Goal: Information Seeking & Learning: Find specific page/section

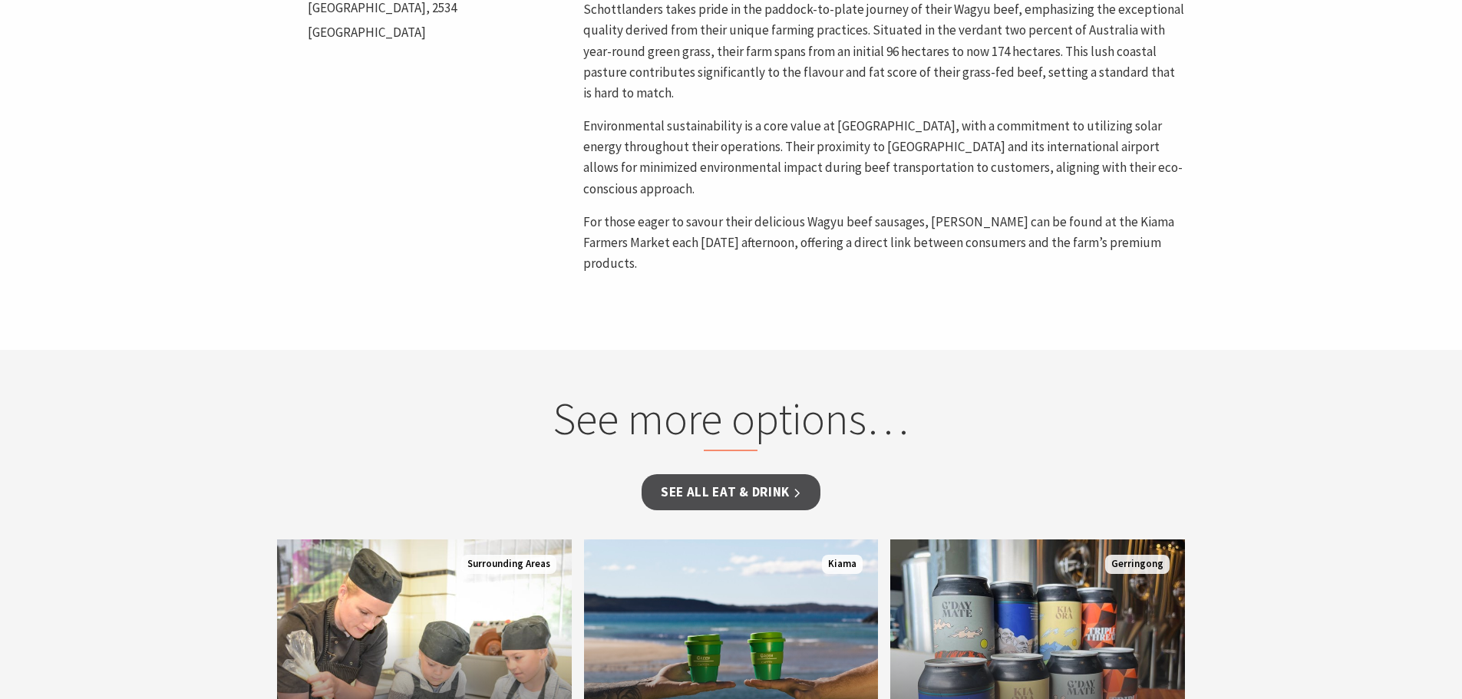
scroll to position [348, 0]
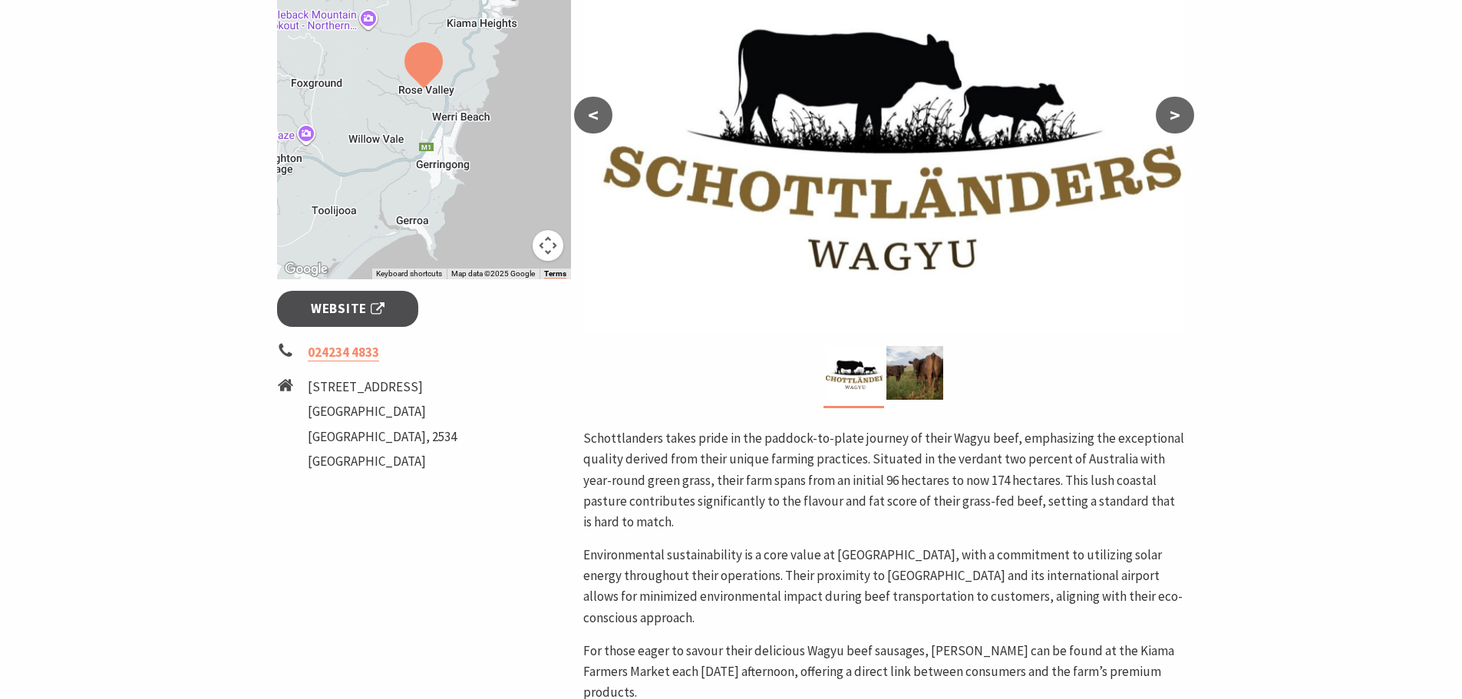
click at [363, 307] on span "Website" at bounding box center [348, 309] width 74 height 21
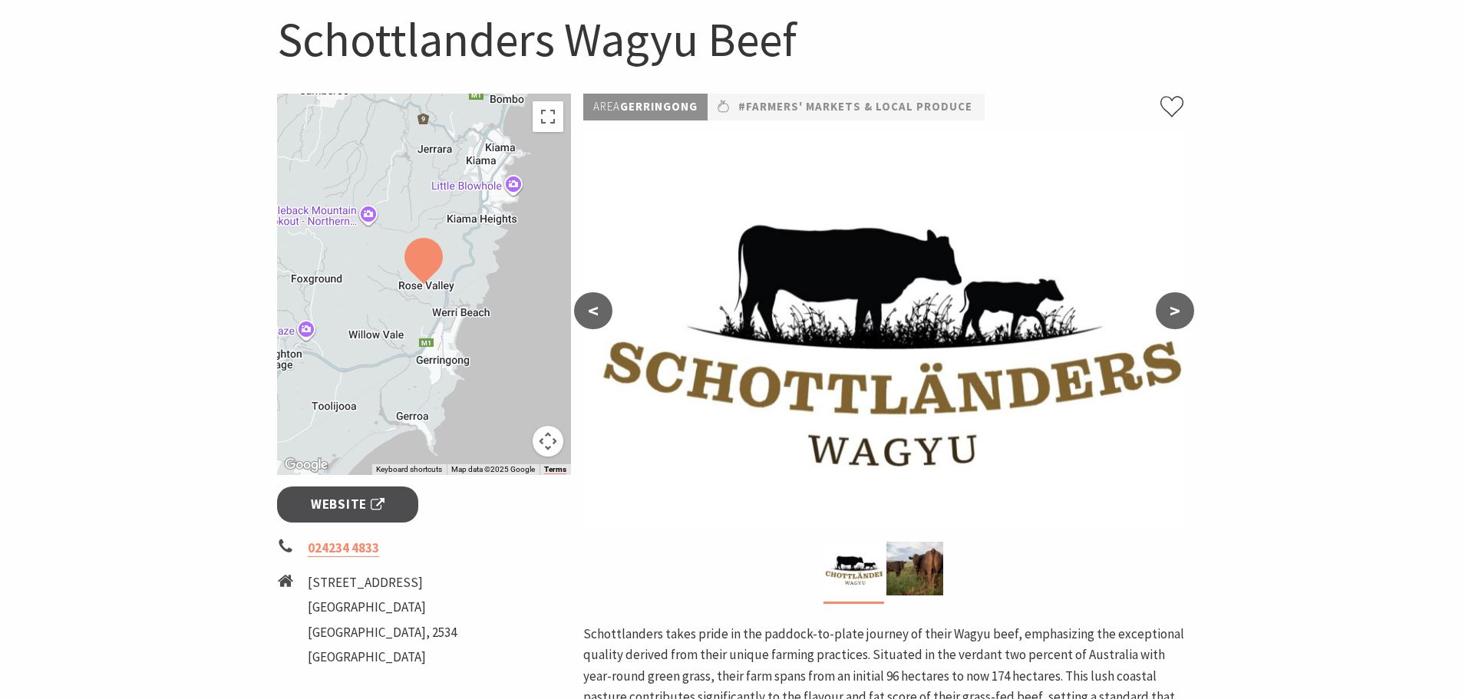
scroll to position [0, 0]
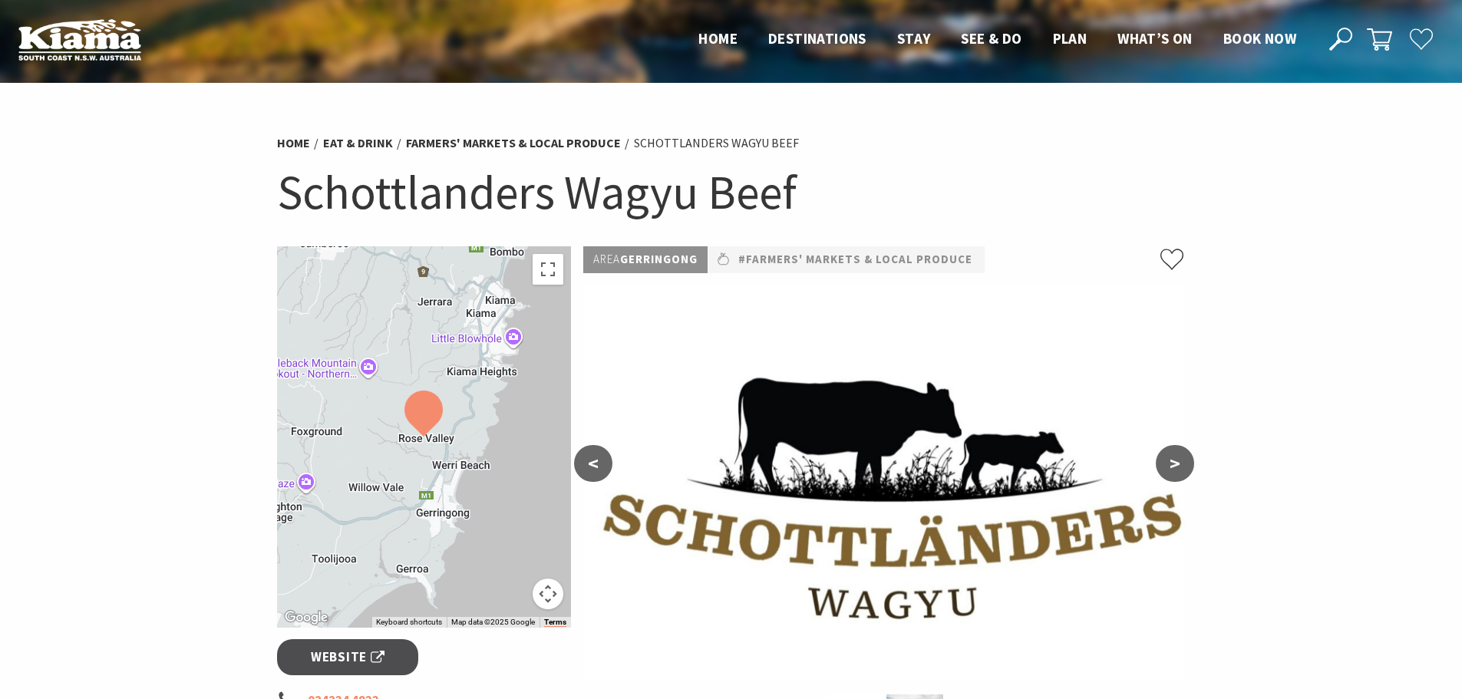
click at [543, 137] on link "Farmers' Markets & Local Produce" at bounding box center [513, 143] width 215 height 16
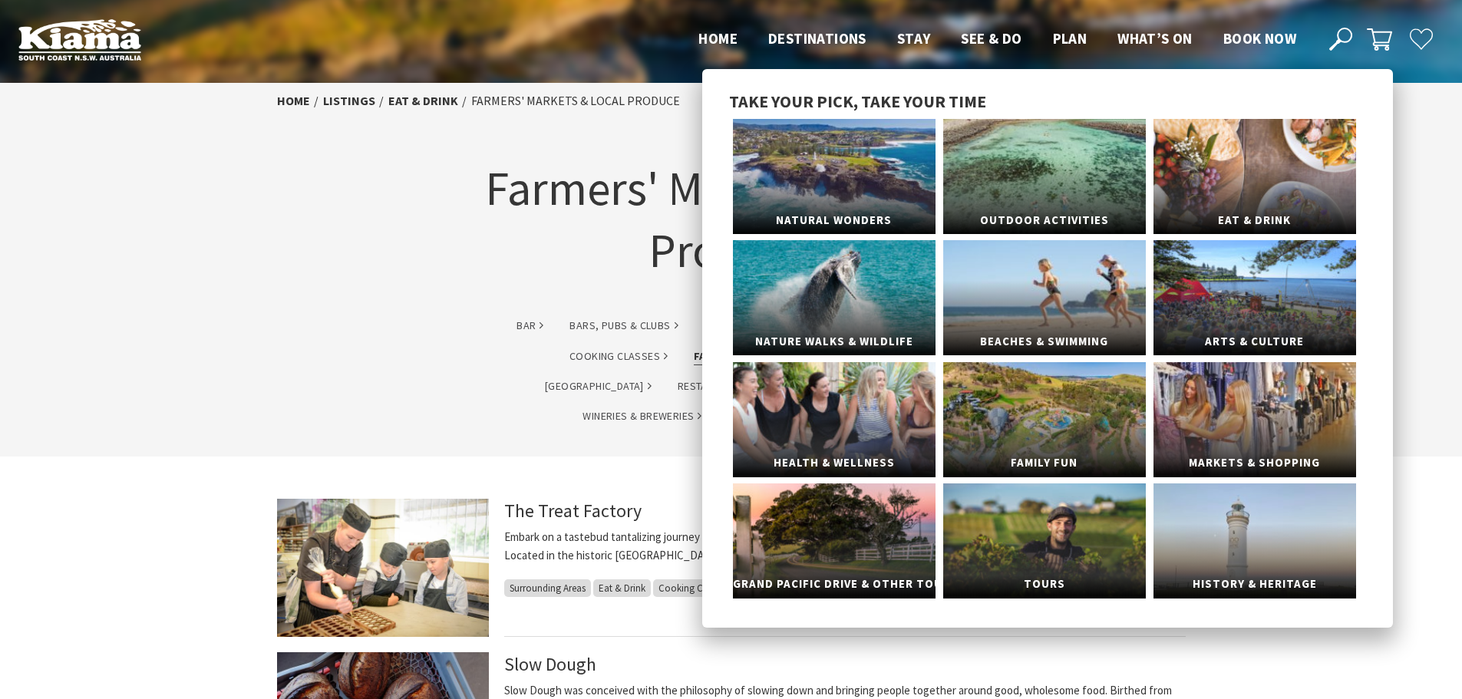
click at [1202, 427] on link "Markets & Shopping" at bounding box center [1254, 419] width 203 height 115
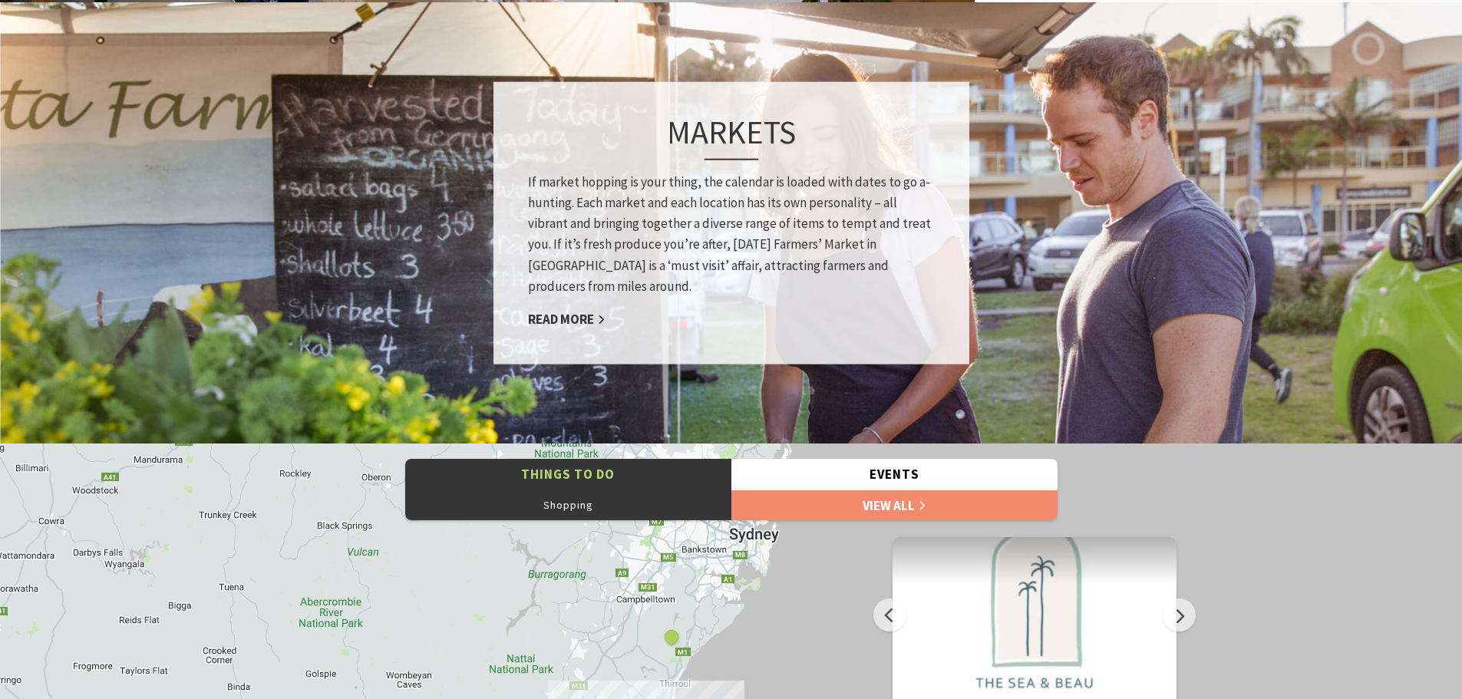
scroll to position [420, 1481]
click at [564, 324] on link "Read More" at bounding box center [567, 320] width 78 height 18
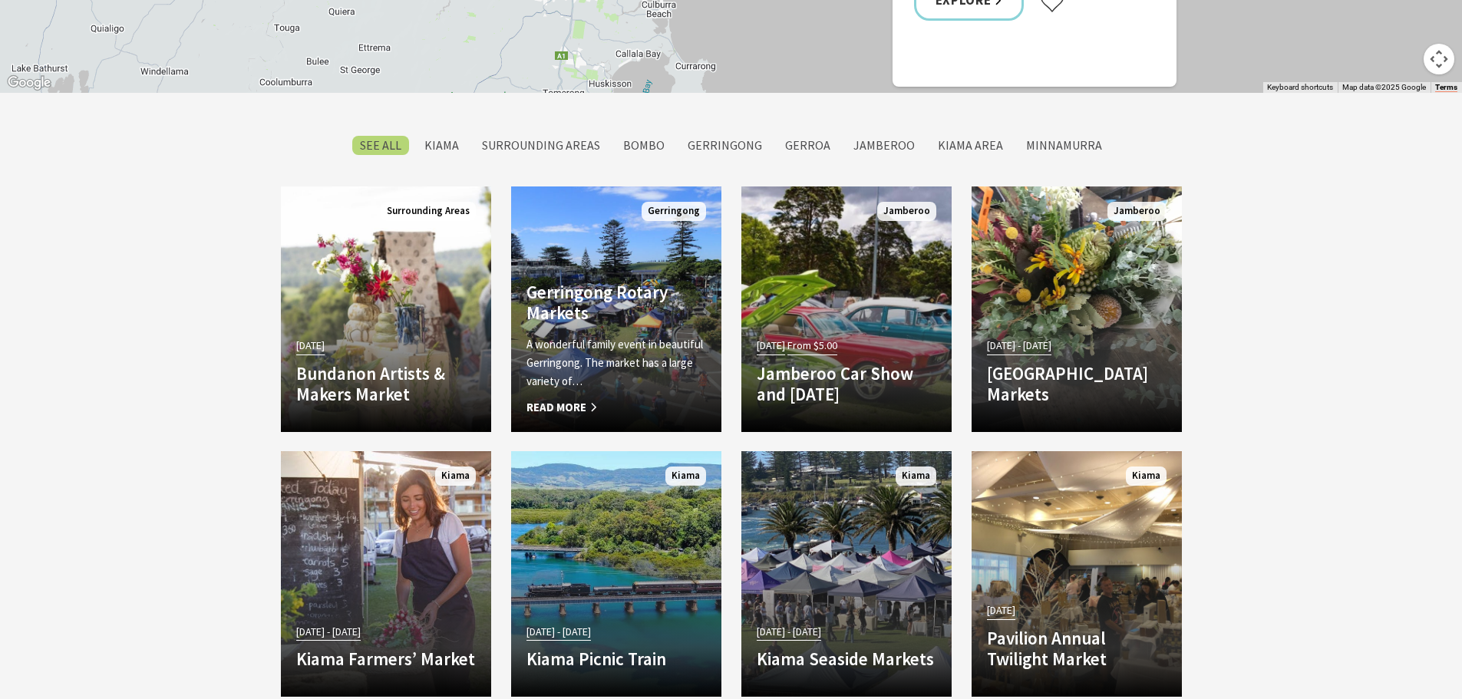
scroll to position [1765, 0]
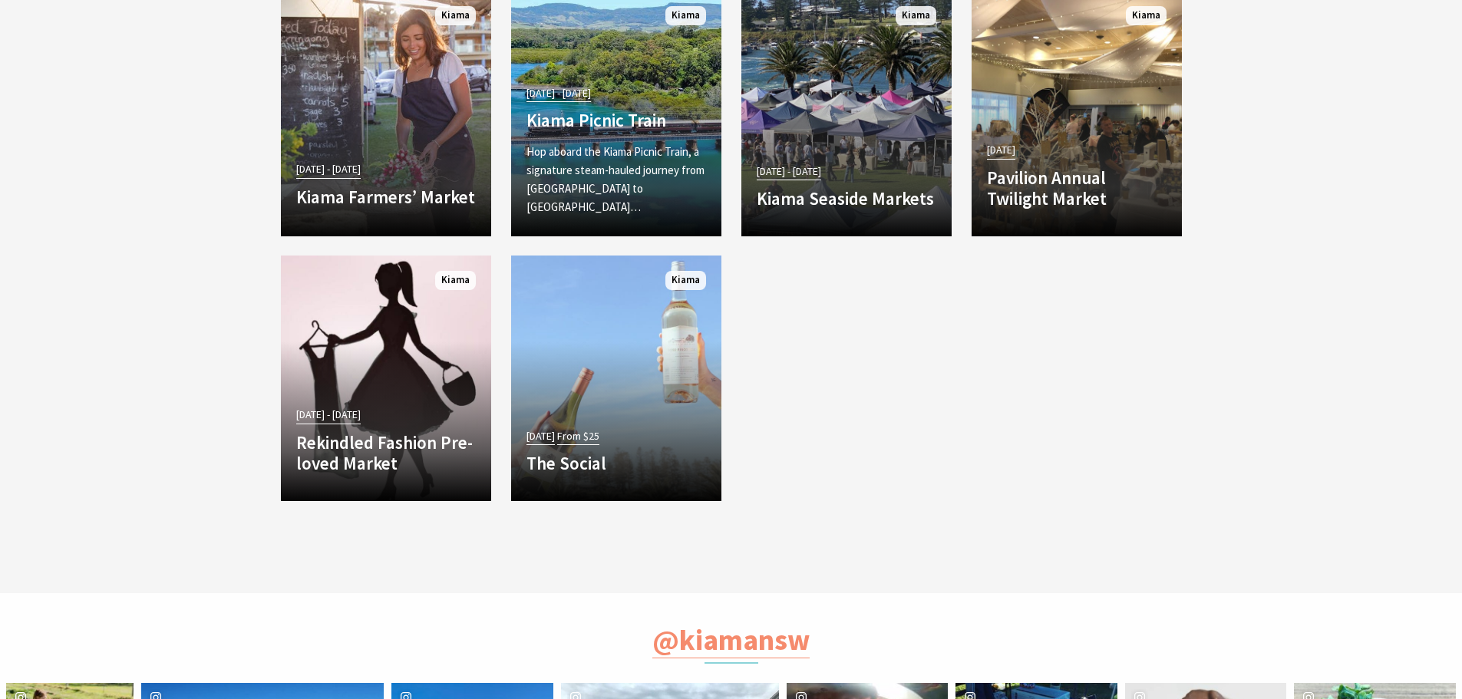
click at [411, 94] on link "14 May 25 - 01 Jul 26 Kiama Farmers’ Market Set against a stunning coastal back…" at bounding box center [386, 114] width 210 height 246
